Goal: Navigation & Orientation: Go to known website

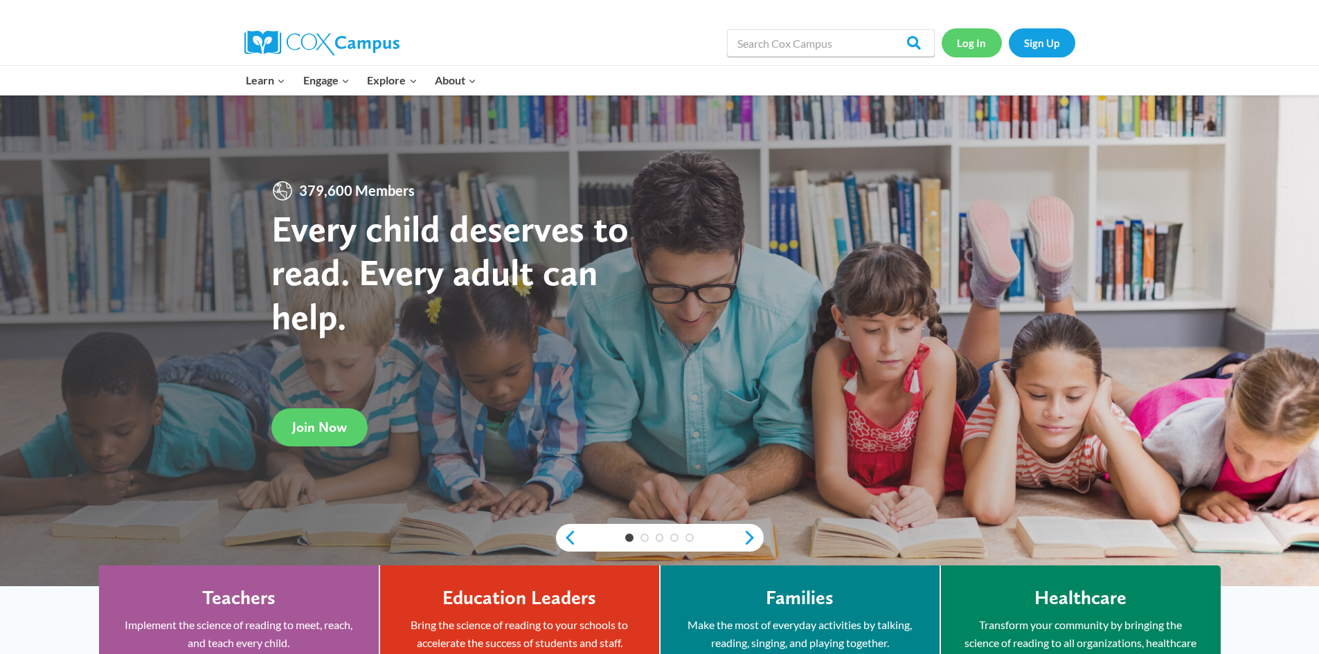
click at [976, 48] on link "Log In" at bounding box center [972, 42] width 60 height 28
click at [968, 39] on link "Log In" at bounding box center [972, 42] width 60 height 28
click at [313, 48] on img at bounding box center [321, 42] width 155 height 25
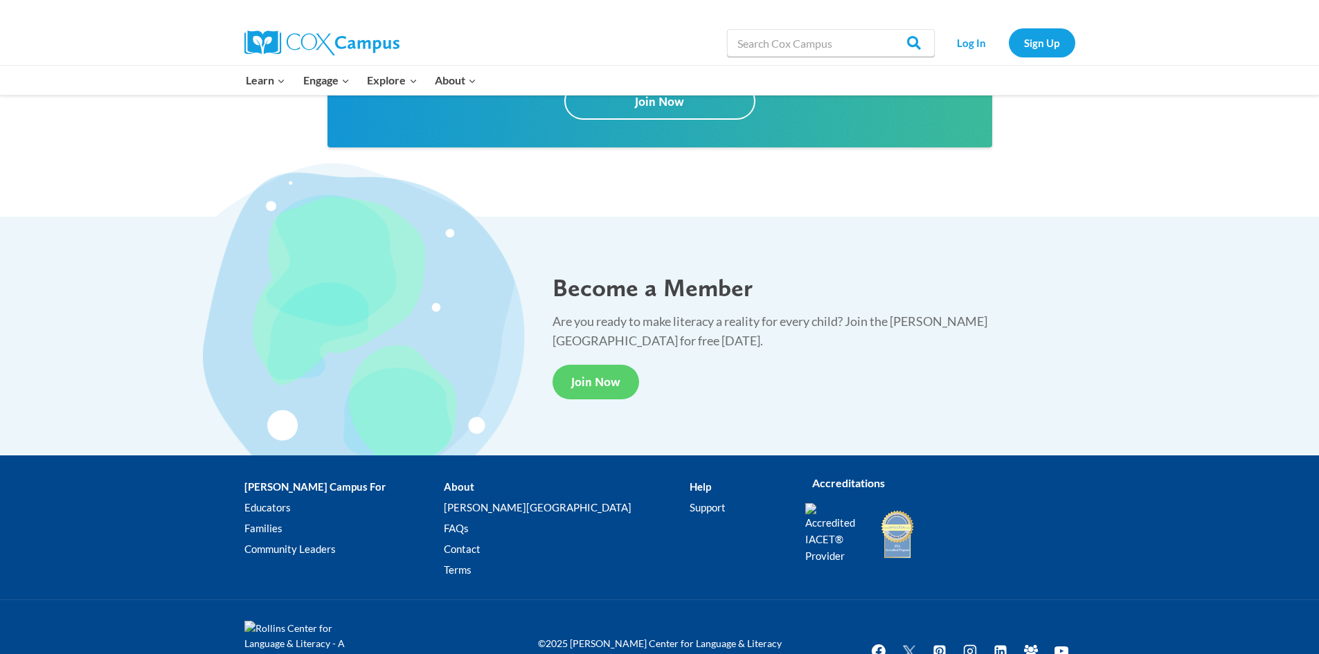
scroll to position [2493, 0]
